Goal: Information Seeking & Learning: Understand process/instructions

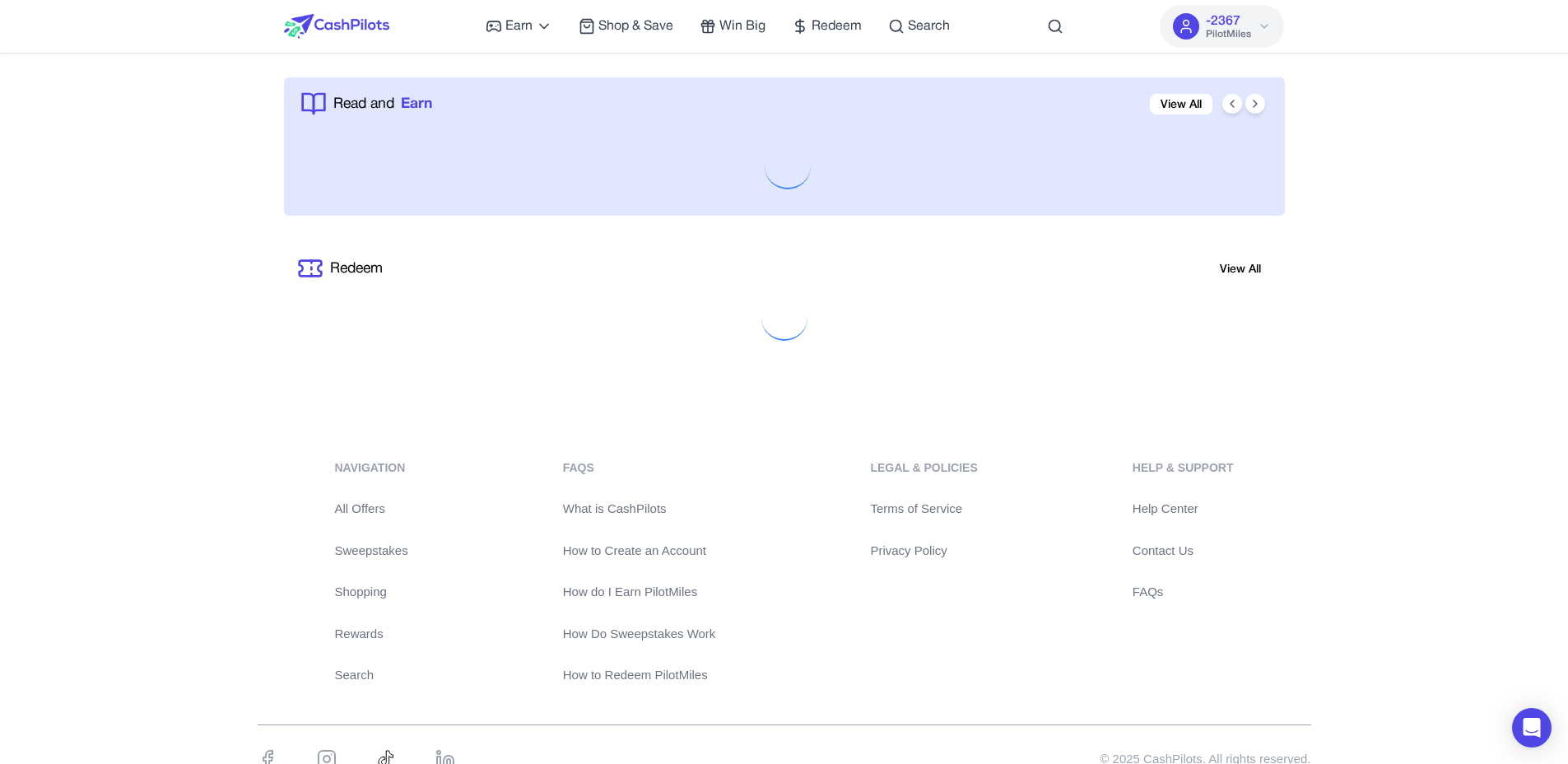
scroll to position [1748, 0]
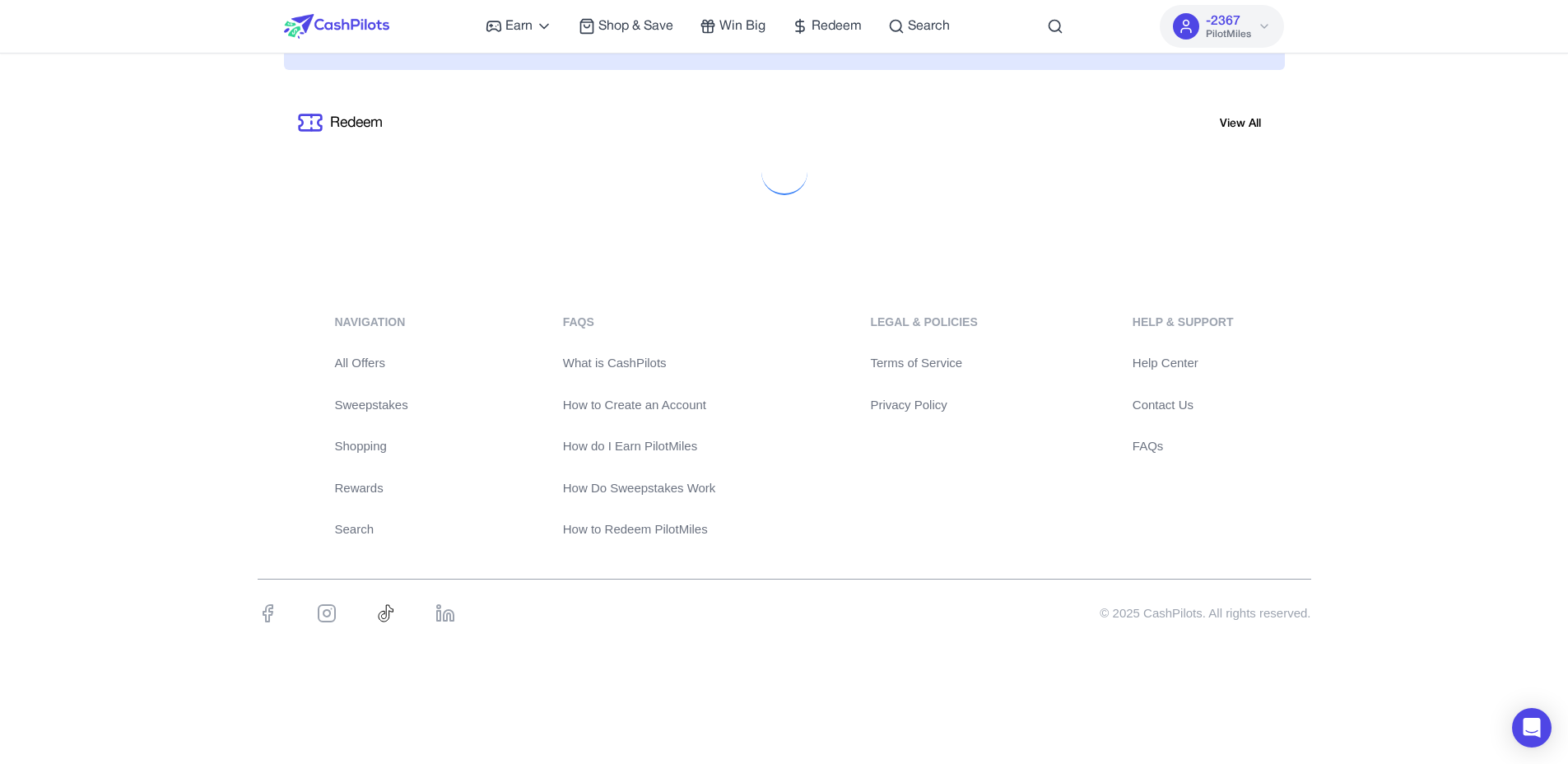
click at [1181, 357] on link "Help Center" at bounding box center [1184, 363] width 101 height 19
